Goal: Find specific page/section: Find specific page/section

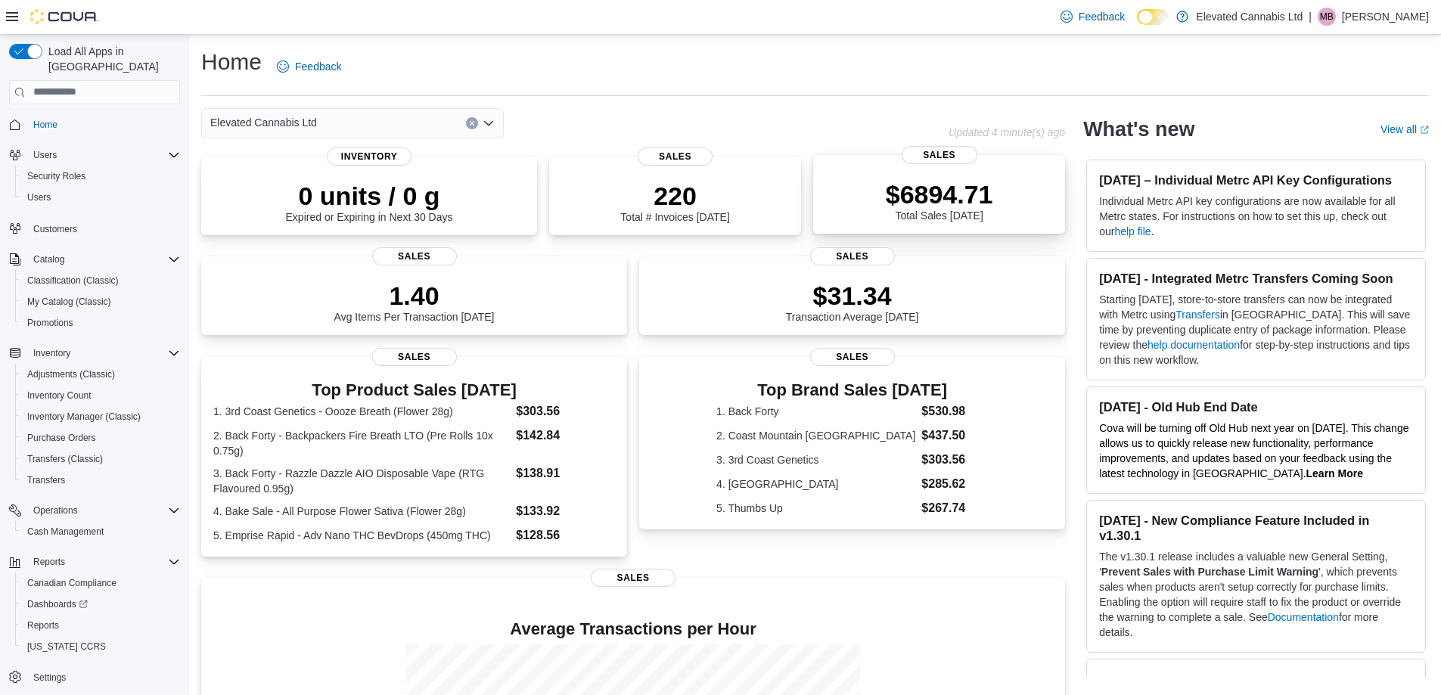
click at [939, 156] on span "Sales" at bounding box center [940, 155] width 76 height 18
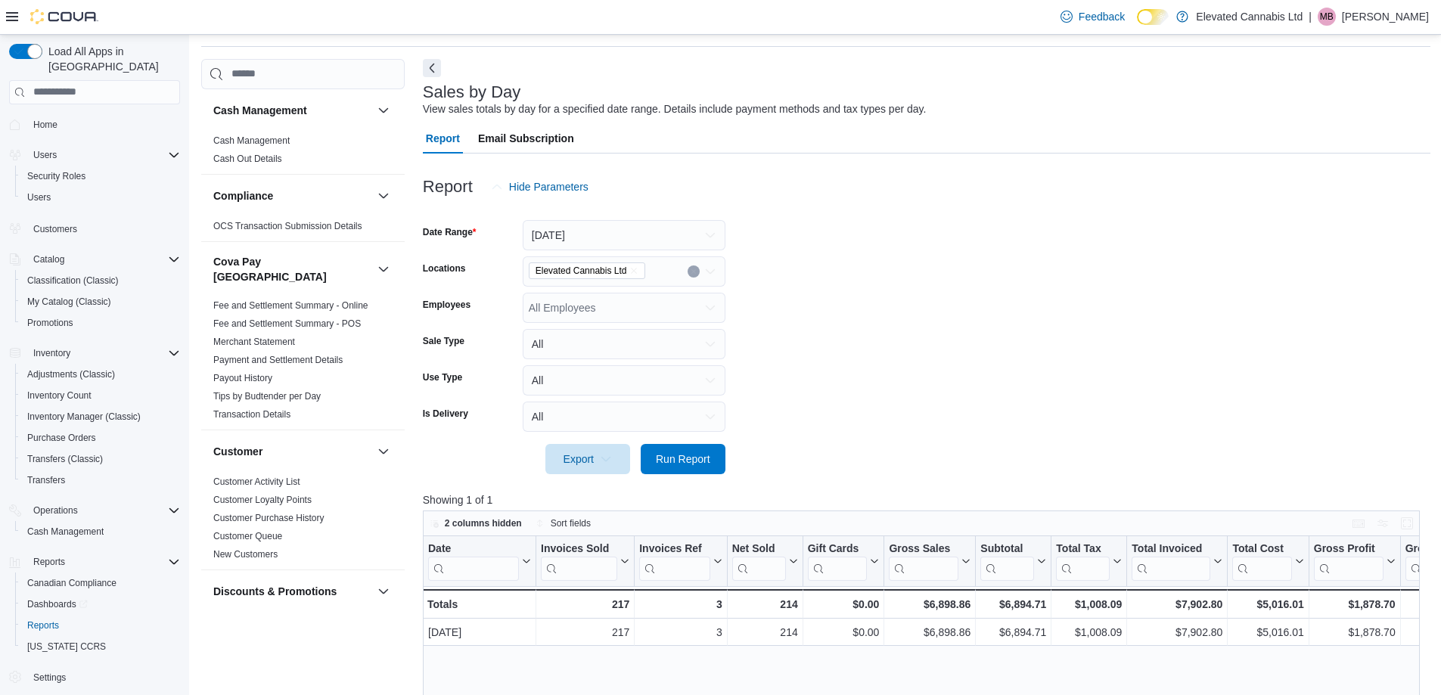
scroll to position [76, 0]
